Goal: Task Accomplishment & Management: Use online tool/utility

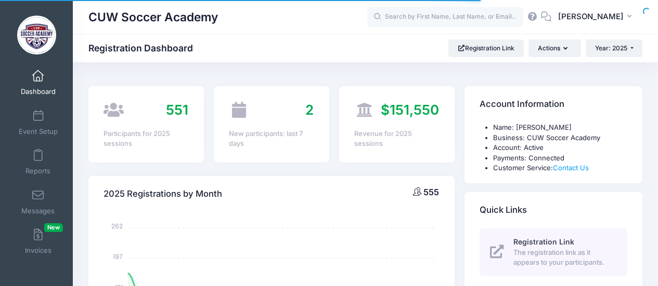
select select
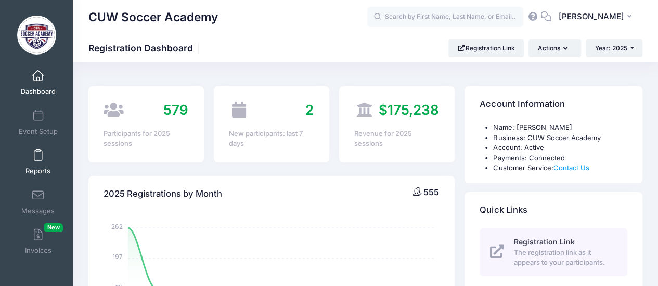
click at [38, 153] on span at bounding box center [38, 155] width 0 height 11
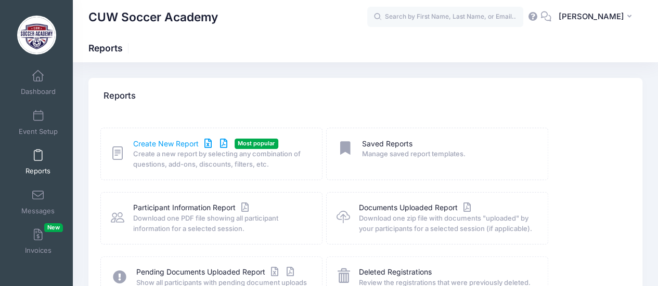
click at [167, 143] on link "Create New Report" at bounding box center [181, 144] width 97 height 11
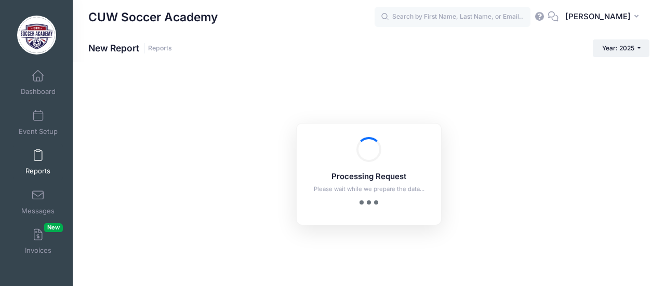
checkbox input "true"
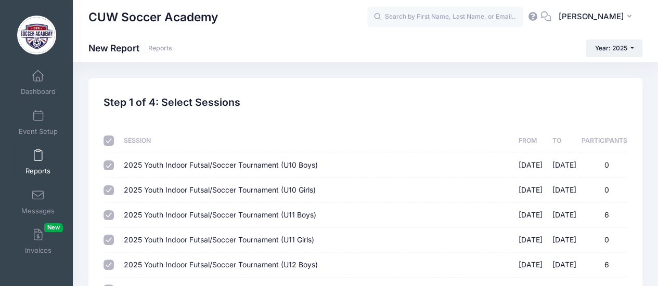
click at [105, 140] on input "checkbox" at bounding box center [108, 141] width 10 height 10
checkbox input "false"
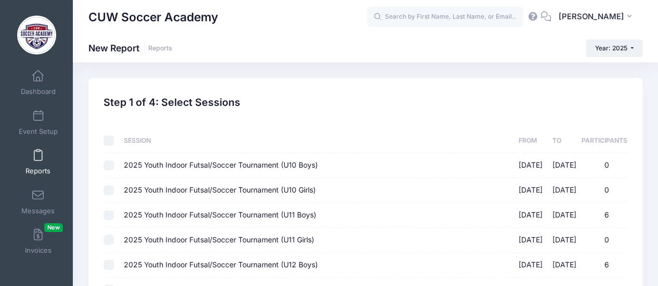
checkbox input "false"
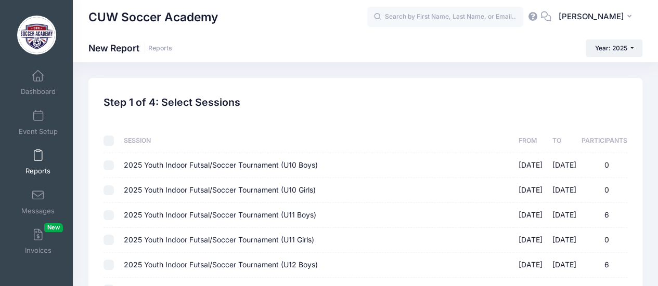
checkbox input "false"
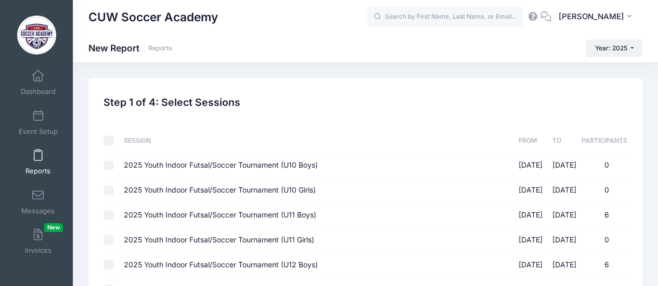
checkbox input "false"
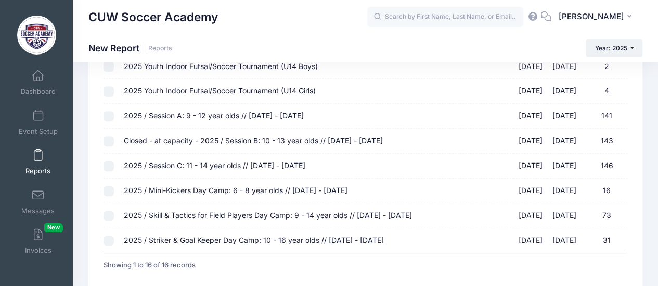
scroll to position [367, 0]
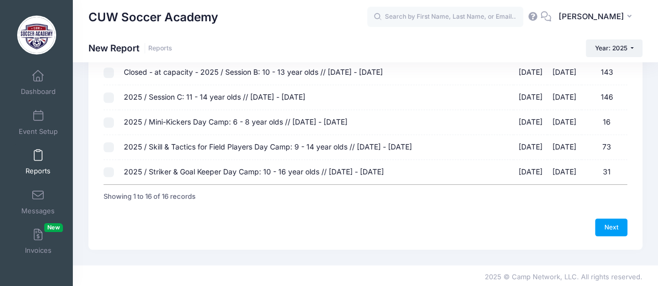
click at [110, 119] on input "2025 / Mini-Kickers Day Camp: 6 - 8 year olds // August 2 - August 3 08/02/2025…" at bounding box center [108, 122] width 10 height 10
checkbox input "true"
click at [109, 144] on input "2025 / Skill & Tactics for Field Players Day Camp: 9 - 14 year olds // Aug 4 - …" at bounding box center [108, 147] width 10 height 10
checkbox input "true"
click at [108, 170] on input "2025 / Striker & Goal Keeper Day Camp: 10 - 16 year olds // [DATE] - [DATE] [DA…" at bounding box center [108, 172] width 10 height 10
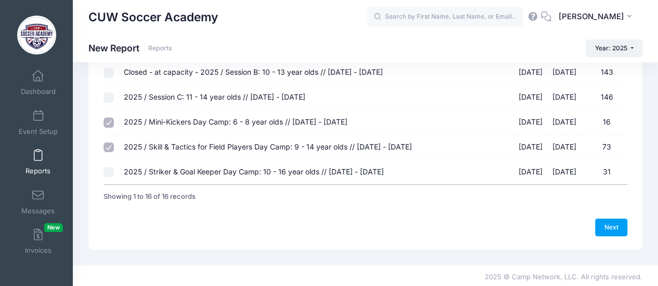
checkbox input "true"
click at [607, 225] on link "Next" at bounding box center [611, 228] width 32 height 18
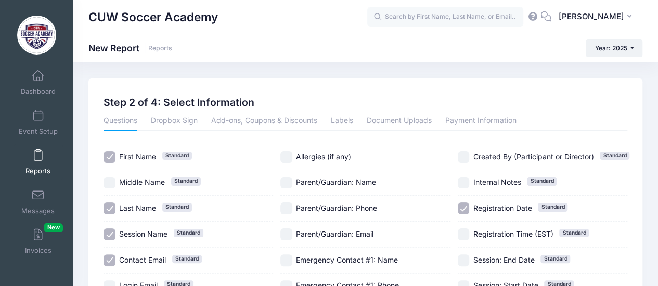
click at [110, 157] on input "First Name Standard" at bounding box center [109, 157] width 12 height 12
checkbox input "false"
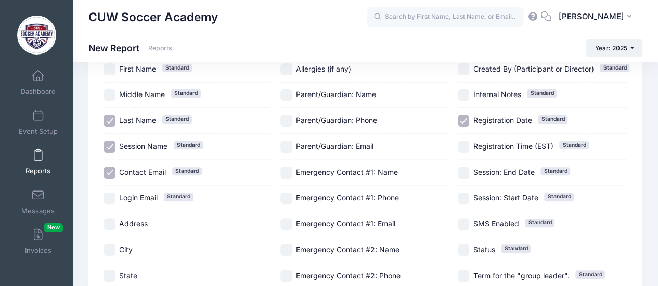
scroll to position [88, 0]
click at [109, 175] on input "Contact Email Standard" at bounding box center [109, 172] width 12 height 12
checkbox input "false"
click at [463, 117] on input "Registration Date Standard" at bounding box center [463, 120] width 12 height 12
checkbox input "false"
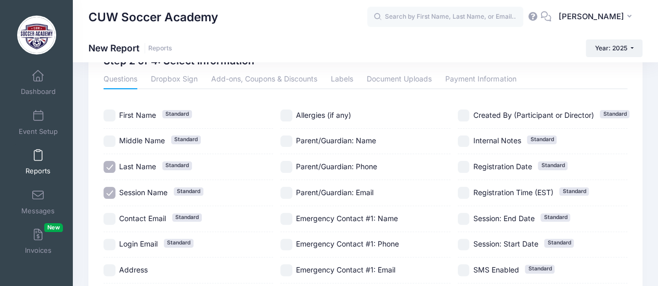
scroll to position [0, 0]
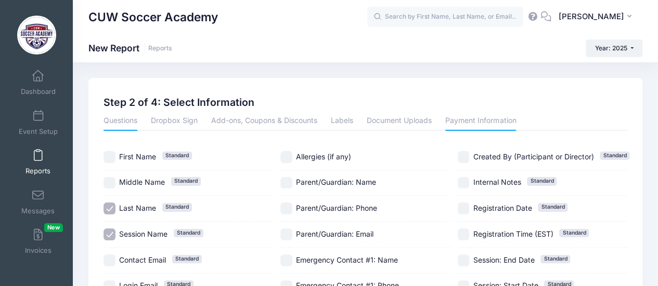
click at [482, 119] on link "Payment Information" at bounding box center [480, 121] width 71 height 19
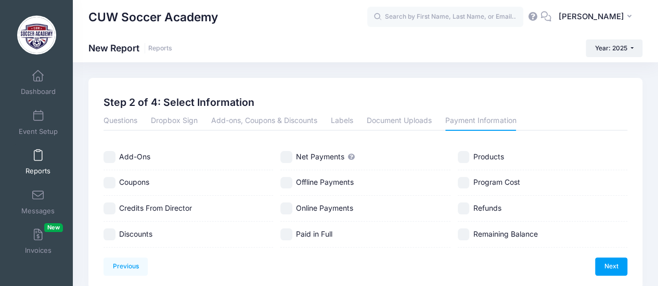
click at [287, 156] on input "Net Payments" at bounding box center [286, 157] width 12 height 12
checkbox input "true"
click at [613, 264] on link "Next" at bounding box center [611, 267] width 32 height 18
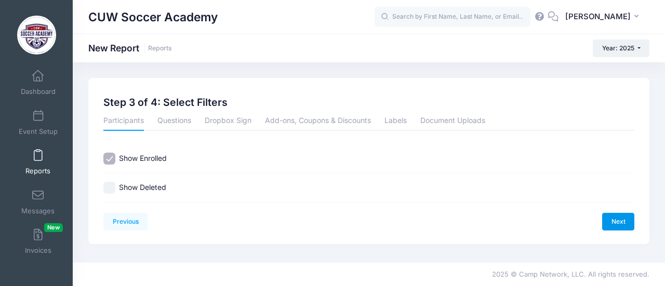
click at [619, 220] on link "Next" at bounding box center [618, 222] width 32 height 18
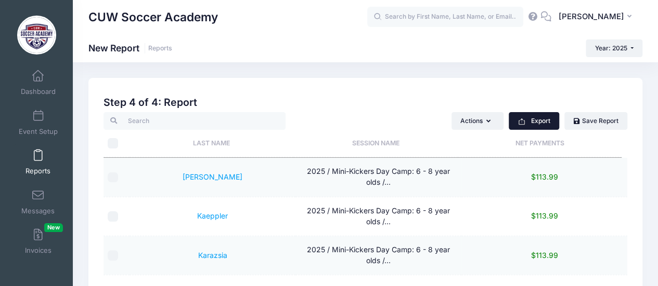
click at [533, 118] on button "Export" at bounding box center [533, 121] width 50 height 18
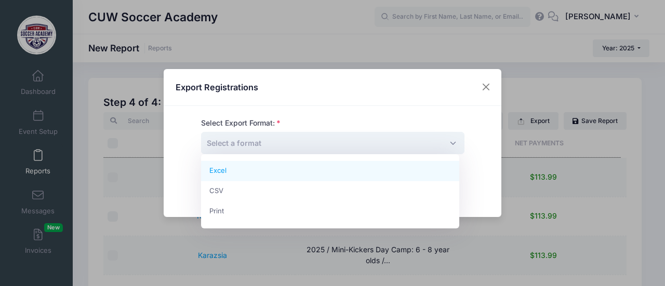
click at [428, 144] on span "Select a format" at bounding box center [333, 143] width 264 height 22
select select "excel"
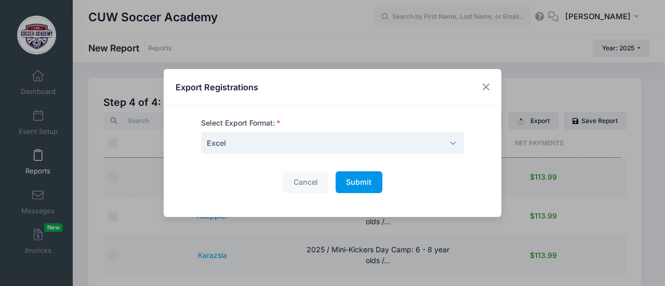
click at [355, 181] on span "Submit" at bounding box center [358, 182] width 25 height 9
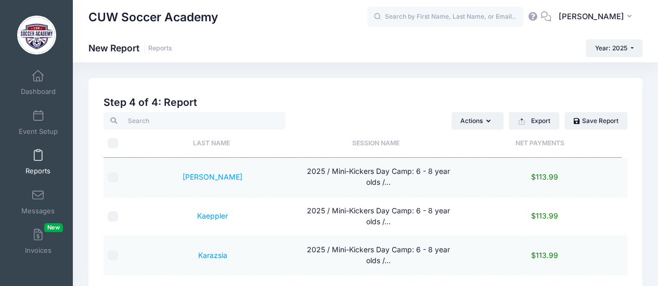
click at [38, 155] on span at bounding box center [38, 155] width 0 height 11
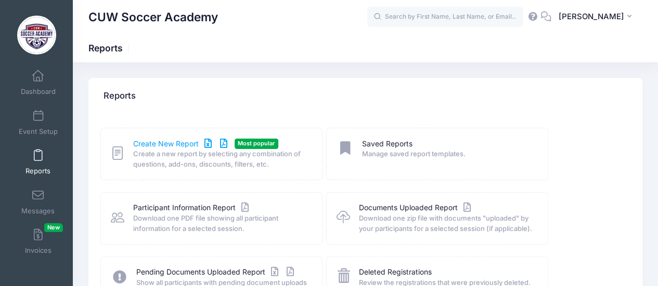
click at [165, 143] on link "Create New Report" at bounding box center [181, 144] width 97 height 11
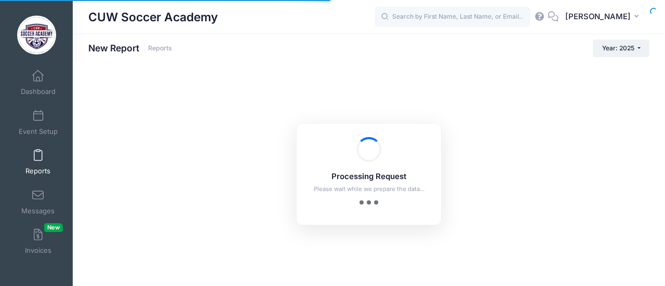
checkbox input "true"
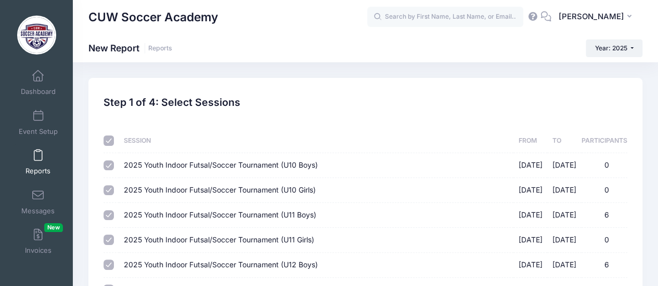
click at [110, 140] on input "checkbox" at bounding box center [108, 141] width 10 height 10
checkbox input "false"
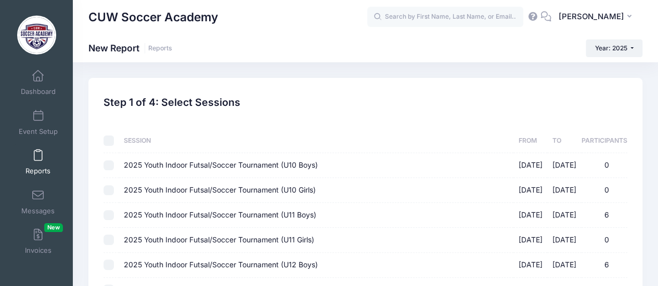
checkbox input "false"
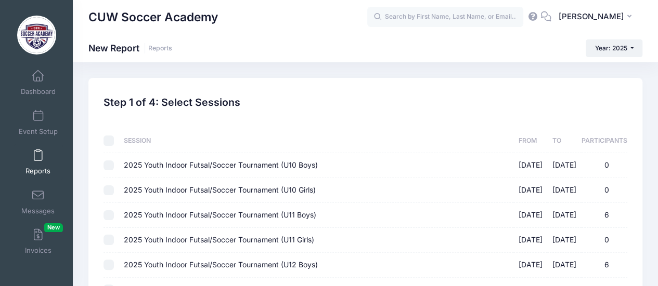
checkbox input "false"
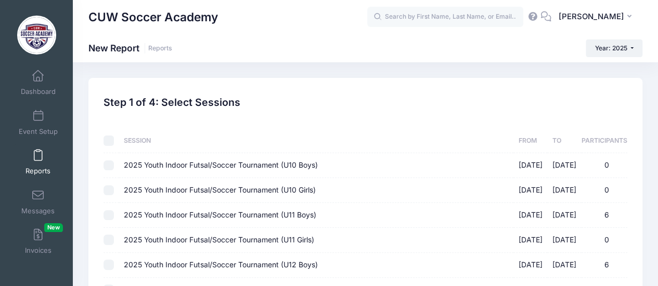
checkbox input "false"
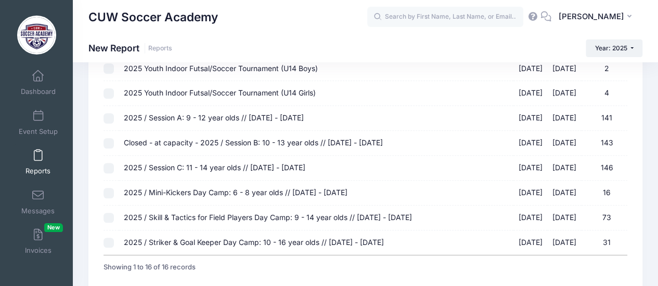
scroll to position [367, 0]
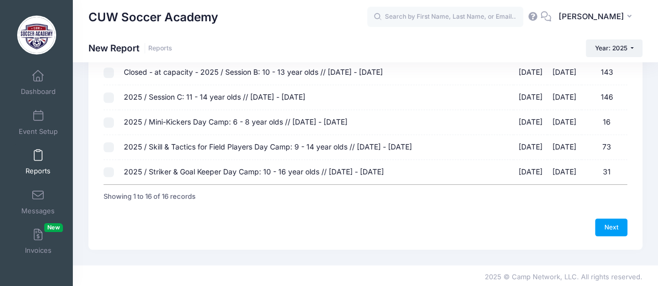
click at [110, 119] on input "2025 / Mini-Kickers Day Camp: 6 - 8 year olds // August 2 - August 3 08/02/2025…" at bounding box center [108, 122] width 10 height 10
checkbox input "true"
click at [608, 223] on link "Next" at bounding box center [611, 228] width 32 height 18
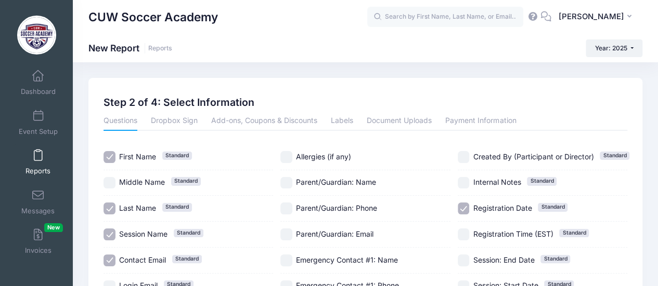
click at [108, 233] on input "Session Name Standard" at bounding box center [109, 235] width 12 height 12
checkbox input "false"
click at [110, 261] on input "Contact Email Standard" at bounding box center [109, 261] width 12 height 12
checkbox input "false"
click at [463, 208] on input "Registration Date Standard" at bounding box center [463, 209] width 12 height 12
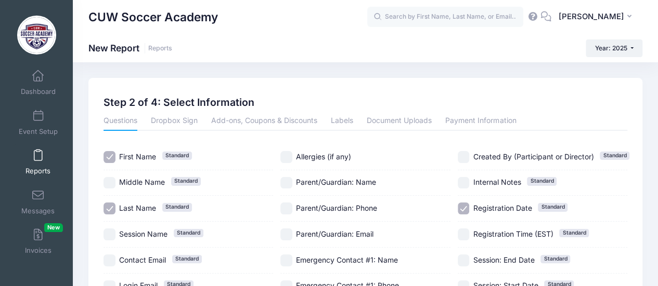
checkbox input "false"
click at [477, 121] on link "Payment Information" at bounding box center [480, 121] width 71 height 19
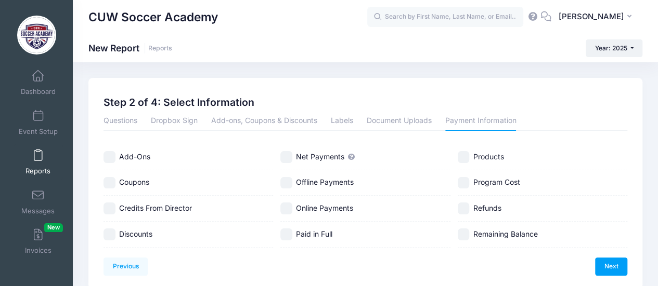
click at [285, 155] on input "Net Payments" at bounding box center [286, 157] width 12 height 12
checkbox input "true"
click at [610, 267] on link "Next" at bounding box center [611, 267] width 32 height 18
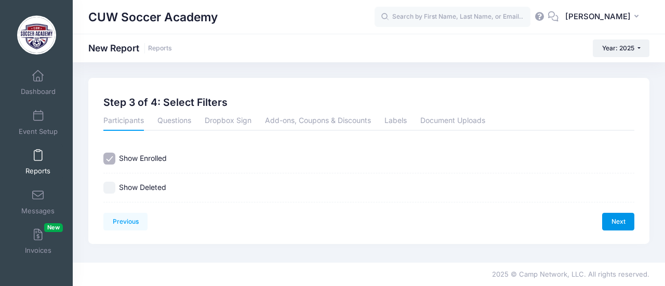
click at [628, 224] on link "Next" at bounding box center [618, 222] width 32 height 18
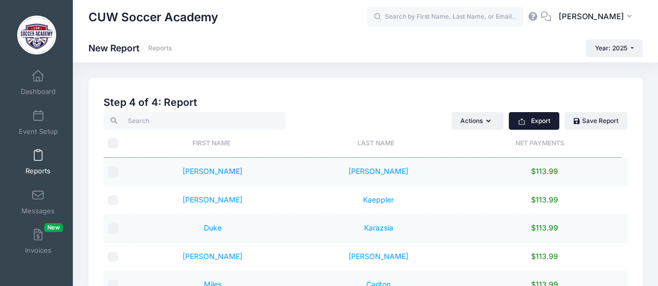
click at [541, 122] on button "Export" at bounding box center [533, 121] width 50 height 18
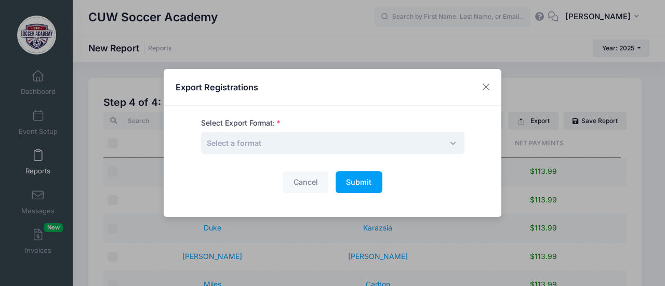
click at [370, 146] on span "Select a format" at bounding box center [333, 143] width 264 height 22
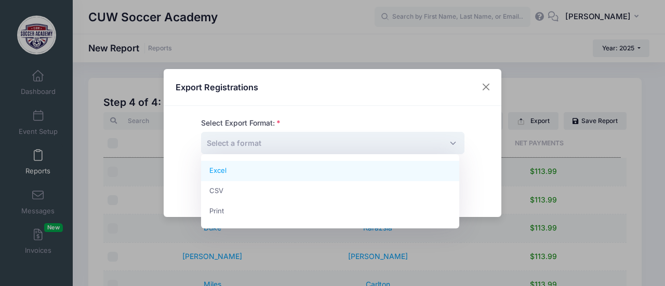
select select "excel"
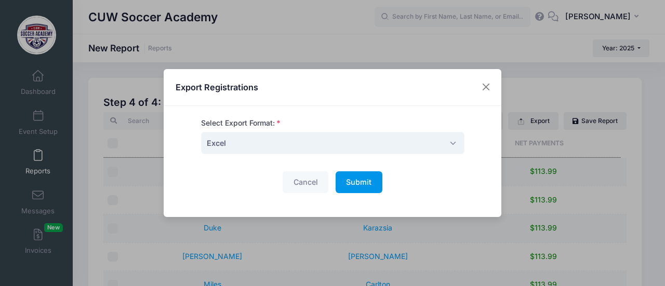
click at [356, 182] on span "Submit" at bounding box center [358, 182] width 25 height 9
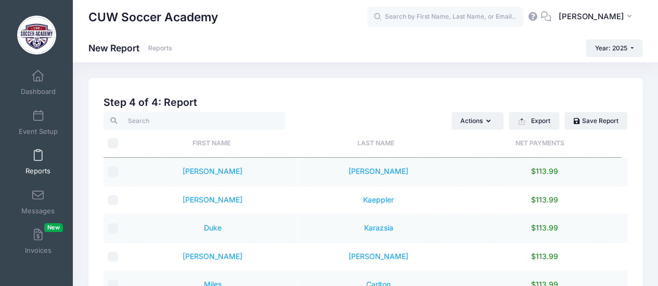
click at [38, 159] on span at bounding box center [38, 155] width 0 height 11
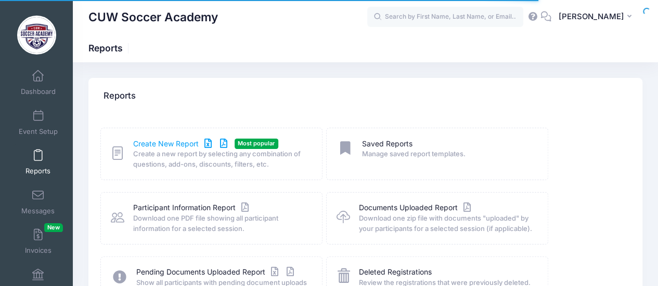
click at [178, 142] on link "Create New Report" at bounding box center [181, 144] width 97 height 11
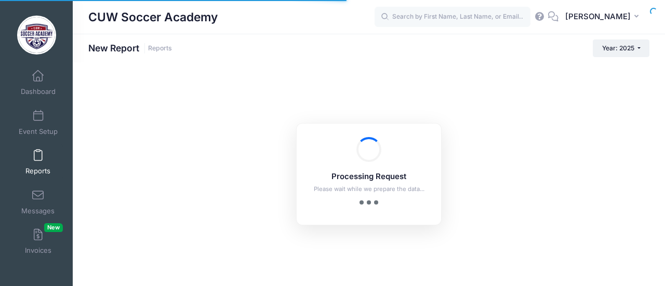
checkbox input "true"
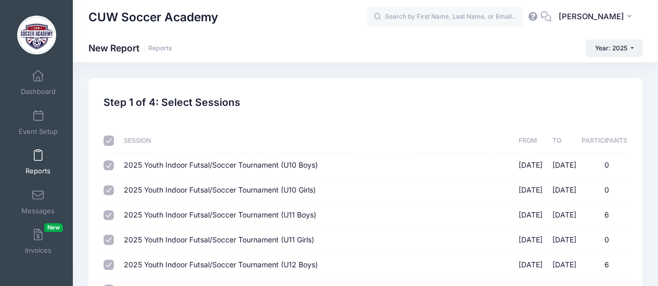
click at [109, 141] on input "checkbox" at bounding box center [108, 141] width 10 height 10
checkbox input "false"
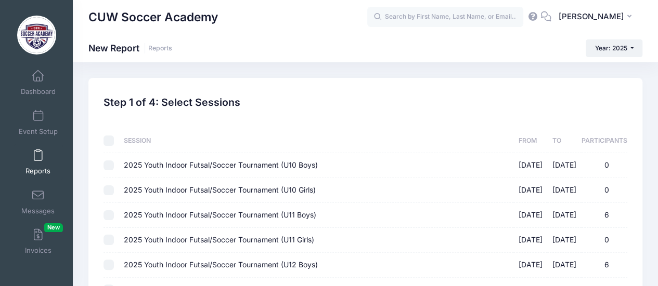
checkbox input "false"
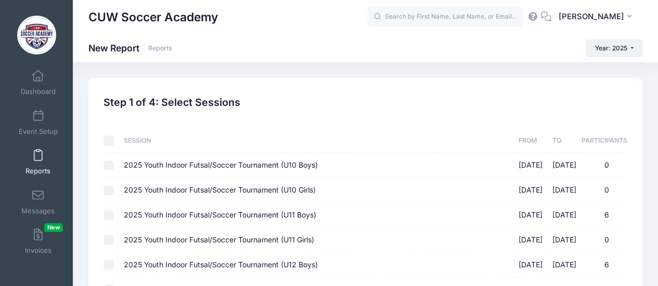
checkbox input "false"
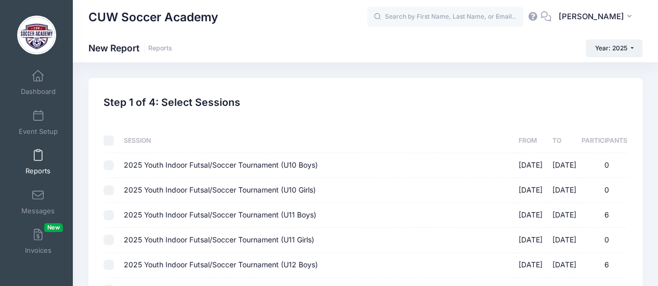
checkbox input "false"
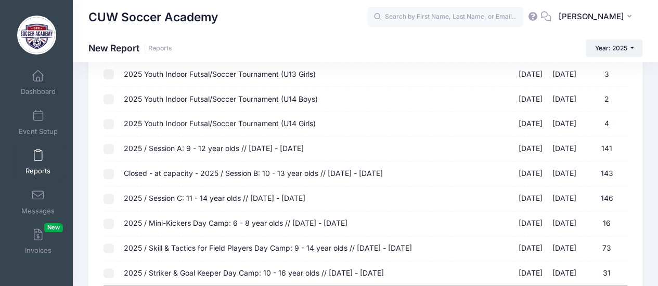
scroll to position [367, 0]
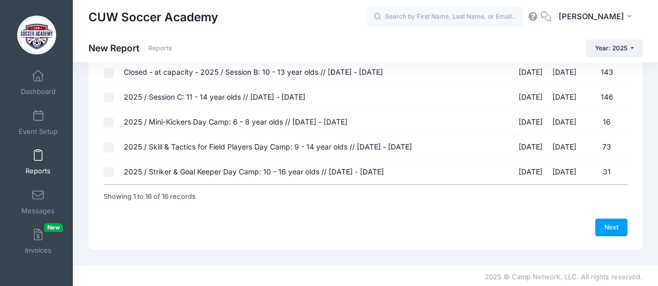
click at [108, 146] on input "2025 / Skill & Tactics for Field Players Day Camp: 9 - 14 year olds // Aug 4 - …" at bounding box center [108, 147] width 10 height 10
checkbox input "true"
click at [611, 228] on link "Next" at bounding box center [611, 228] width 32 height 18
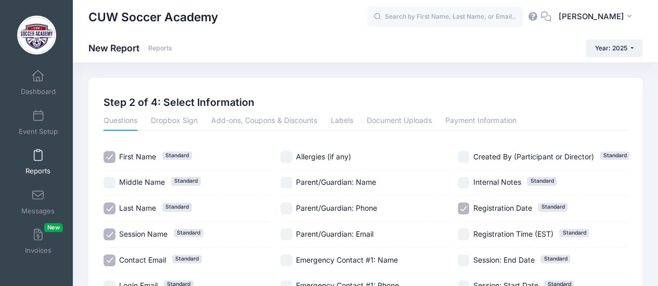
click at [109, 231] on input "Session Name Standard" at bounding box center [109, 235] width 12 height 12
checkbox input "false"
click at [110, 258] on input "Contact Email Standard" at bounding box center [109, 261] width 12 height 12
checkbox input "false"
click at [462, 206] on input "Registration Date Standard" at bounding box center [463, 209] width 12 height 12
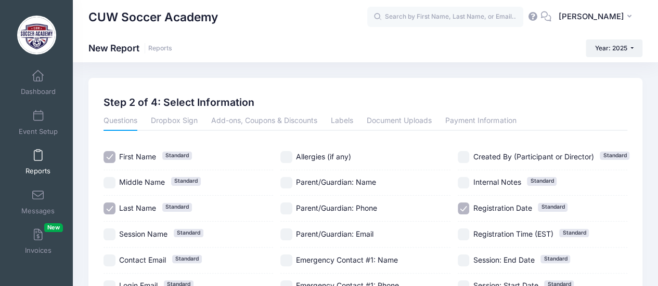
checkbox input "false"
click at [485, 120] on link "Payment Information" at bounding box center [480, 121] width 71 height 19
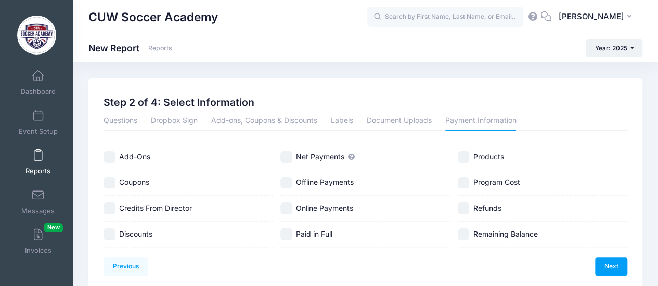
click at [288, 155] on input "Net Payments" at bounding box center [286, 157] width 12 height 12
checkbox input "true"
click at [612, 268] on link "Next" at bounding box center [611, 267] width 32 height 18
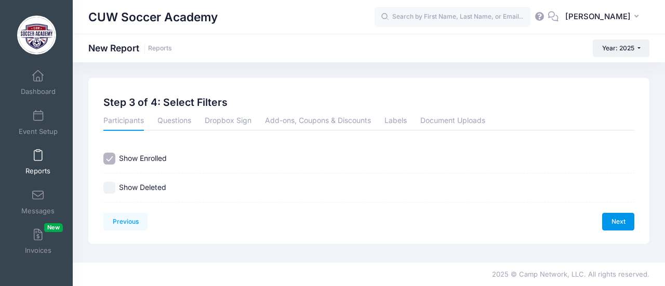
click at [621, 219] on link "Next" at bounding box center [618, 222] width 32 height 18
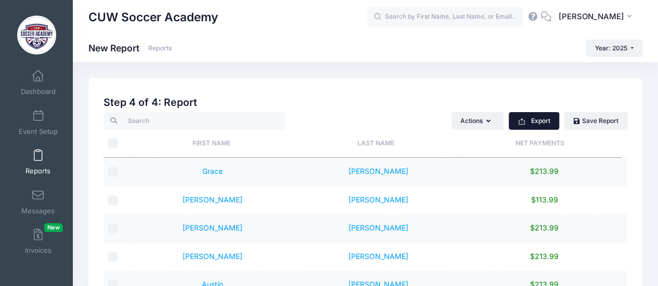
click at [538, 116] on button "Export" at bounding box center [533, 121] width 50 height 18
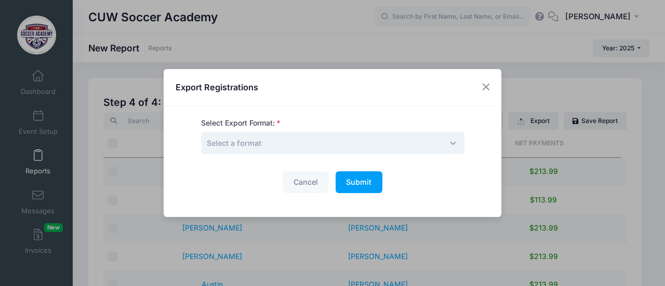
click at [380, 141] on span "Select a format" at bounding box center [333, 143] width 264 height 22
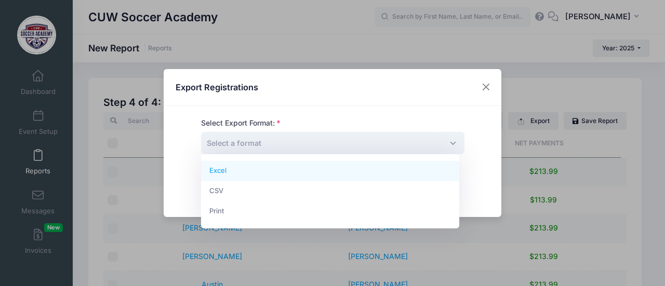
select select "excel"
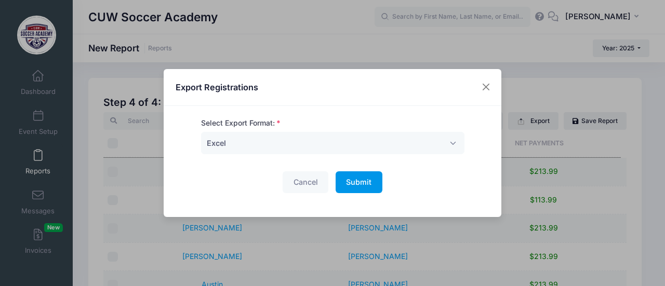
click at [363, 186] on span "Submit" at bounding box center [358, 182] width 25 height 9
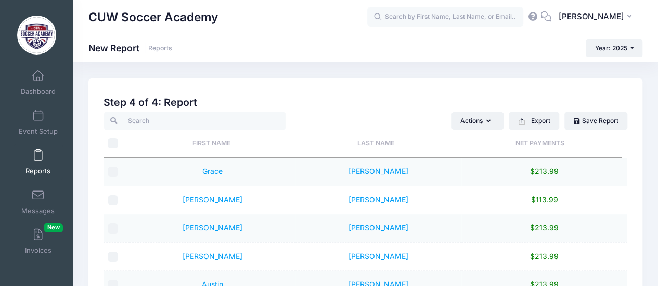
click at [38, 156] on span at bounding box center [38, 155] width 0 height 11
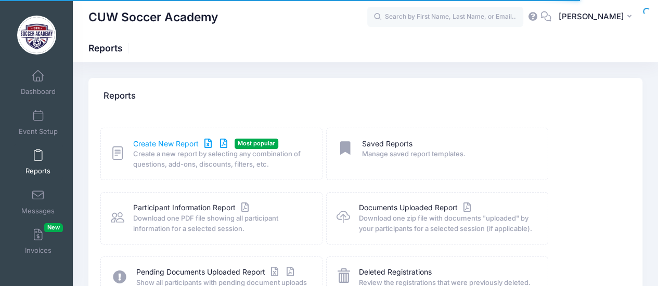
click at [164, 142] on link "Create New Report" at bounding box center [181, 144] width 97 height 11
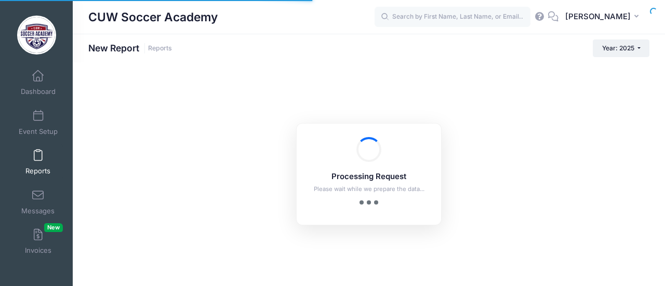
checkbox input "true"
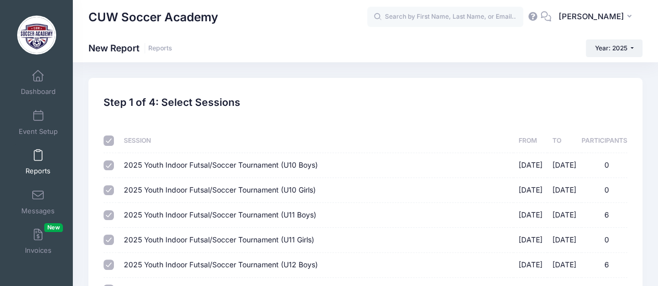
click at [106, 138] on input "checkbox" at bounding box center [108, 141] width 10 height 10
checkbox input "false"
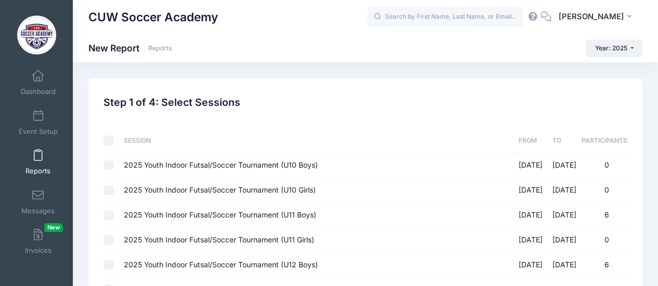
checkbox input "false"
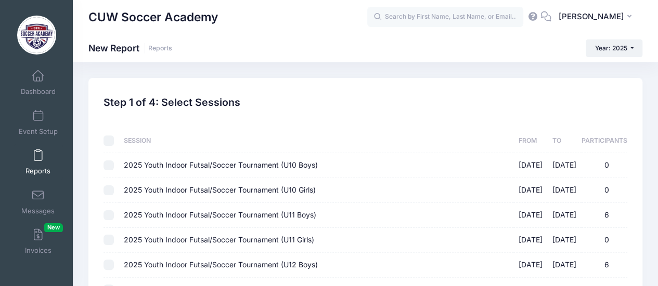
checkbox input "false"
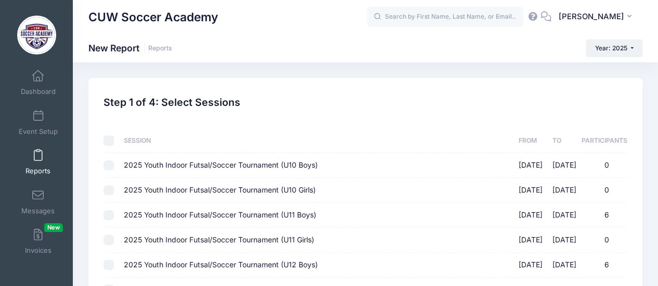
checkbox input "false"
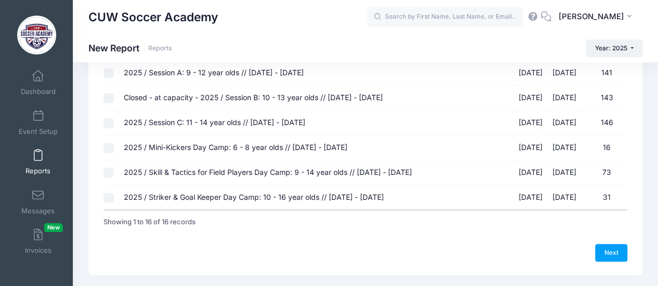
scroll to position [363, 0]
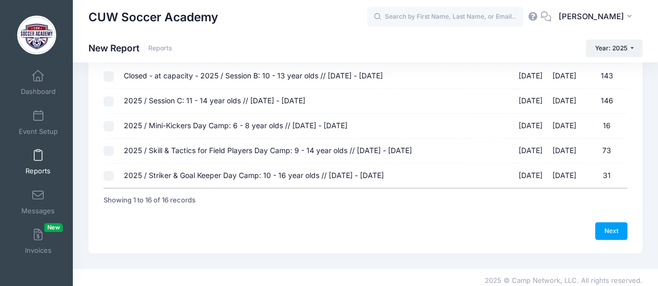
click at [108, 175] on input "2025 / Striker & Goal Keeper Day Camp: 10 - 16 year olds // [DATE] - [DATE] [DA…" at bounding box center [108, 176] width 10 height 10
checkbox input "true"
click at [612, 228] on link "Next" at bounding box center [611, 231] width 32 height 18
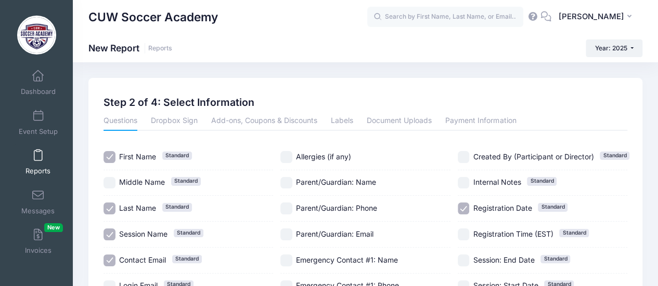
click at [111, 238] on input "Session Name Standard" at bounding box center [109, 235] width 12 height 12
checkbox input "false"
click at [113, 262] on input "Contact Email Standard" at bounding box center [109, 261] width 12 height 12
checkbox input "false"
click at [465, 209] on input "Registration Date Standard" at bounding box center [463, 209] width 12 height 12
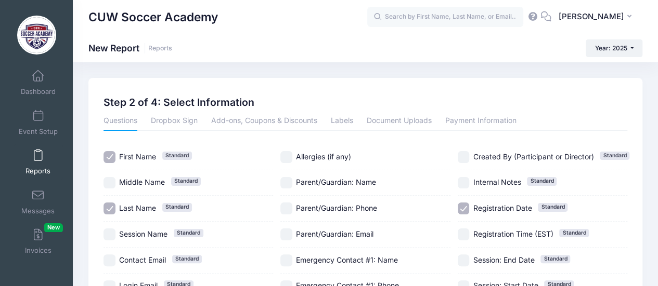
checkbox input "false"
click at [490, 123] on link "Payment Information" at bounding box center [480, 121] width 71 height 19
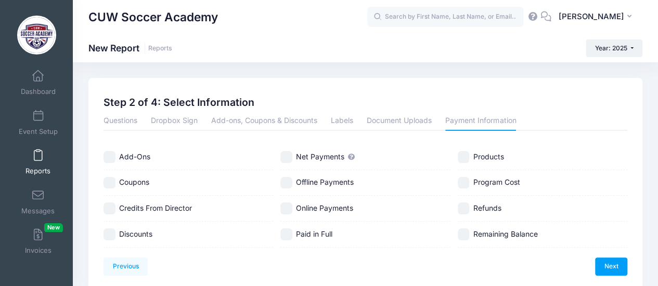
click at [289, 157] on input "Net Payments" at bounding box center [286, 157] width 12 height 12
checkbox input "true"
click at [612, 266] on link "Next" at bounding box center [611, 267] width 32 height 18
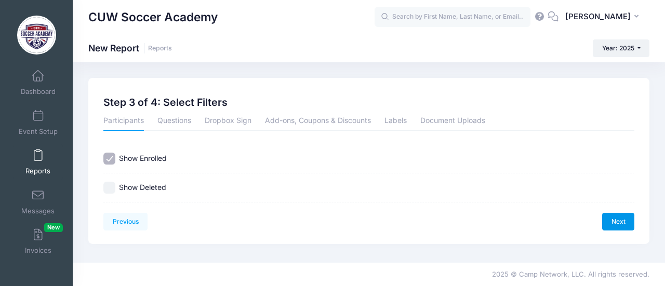
click at [620, 220] on link "Next" at bounding box center [618, 222] width 32 height 18
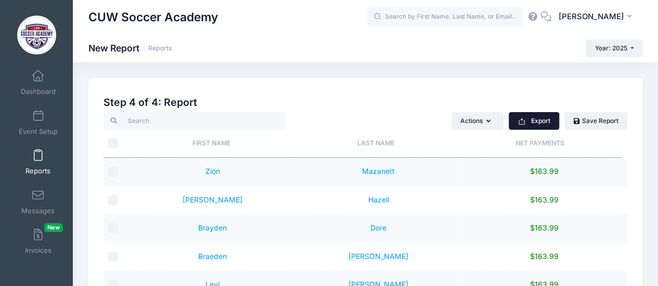
click at [542, 120] on button "Export" at bounding box center [533, 121] width 50 height 18
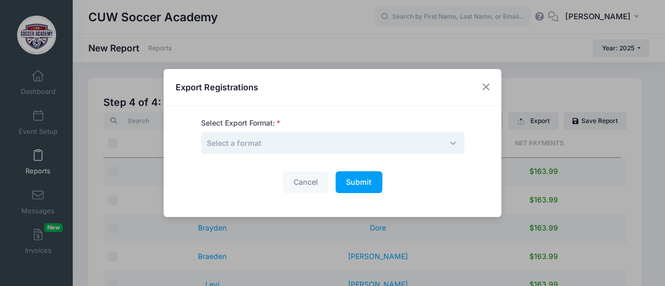
click at [391, 142] on span "Select a format" at bounding box center [333, 143] width 264 height 22
click at [360, 184] on span "Submit" at bounding box center [358, 182] width 25 height 9
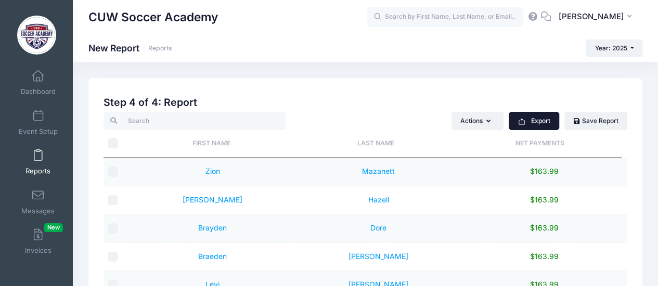
click at [541, 116] on button "Export" at bounding box center [533, 121] width 50 height 18
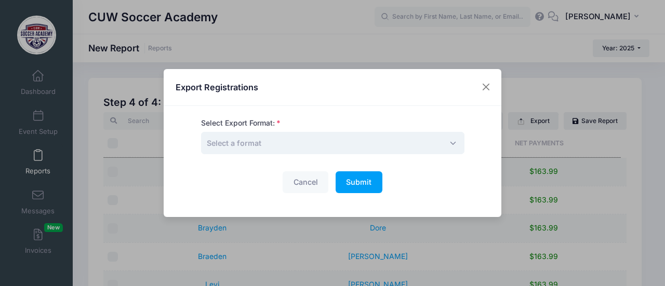
click at [390, 144] on span "Select a format" at bounding box center [333, 143] width 264 height 22
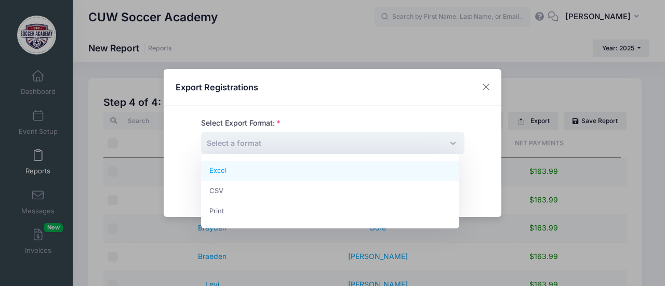
select select "excel"
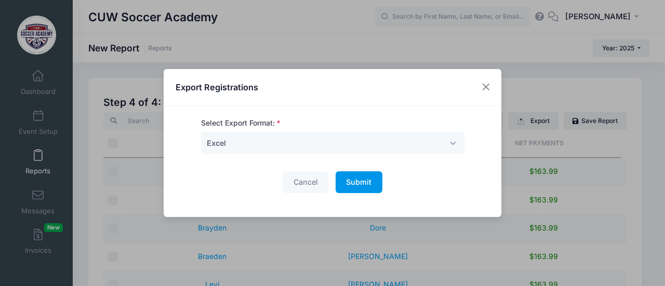
click at [360, 185] on span "Submit" at bounding box center [358, 182] width 25 height 9
